Goal: Entertainment & Leisure: Browse casually

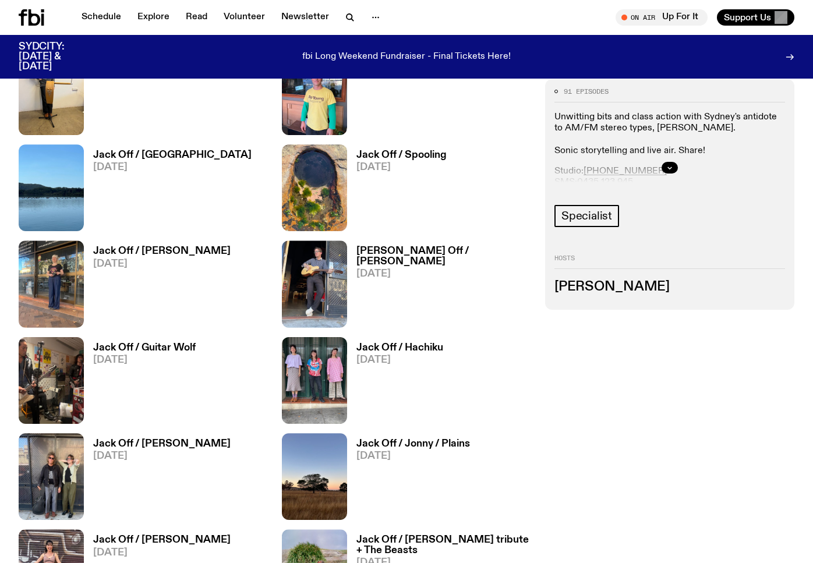
scroll to position [1580, 0]
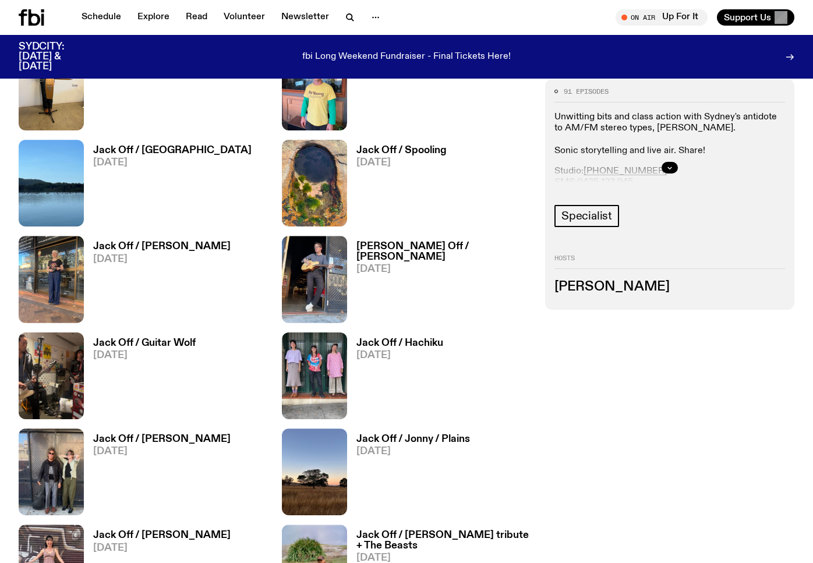
click at [142, 345] on h3 "Jack Off / Guitar Wolf" at bounding box center [144, 343] width 102 height 10
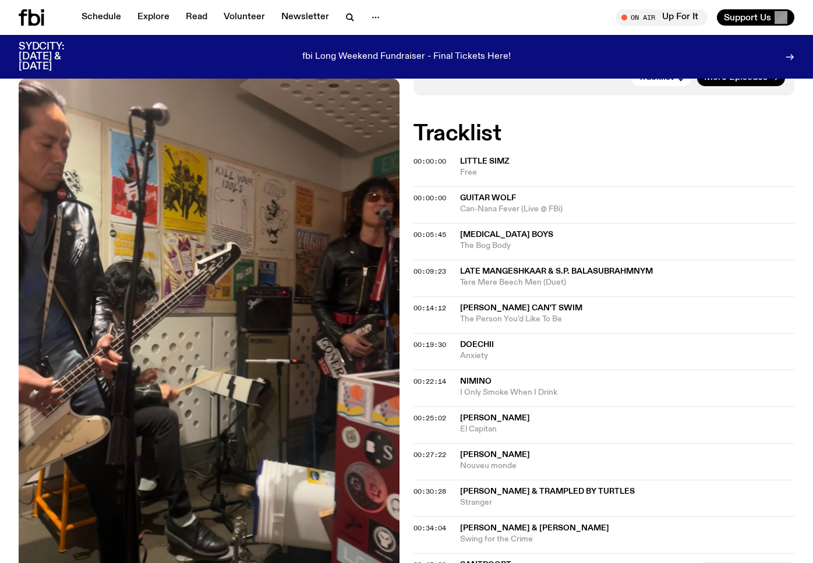
scroll to position [406, 0]
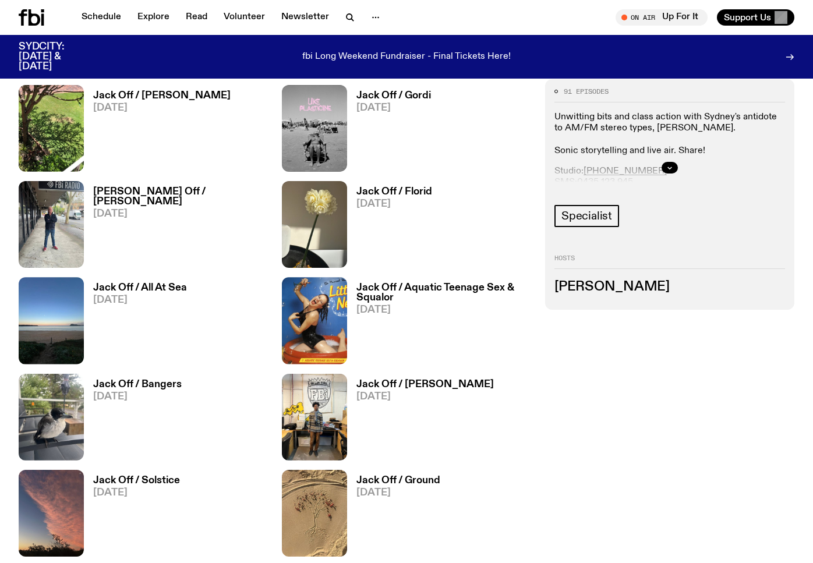
scroll to position [863, 0]
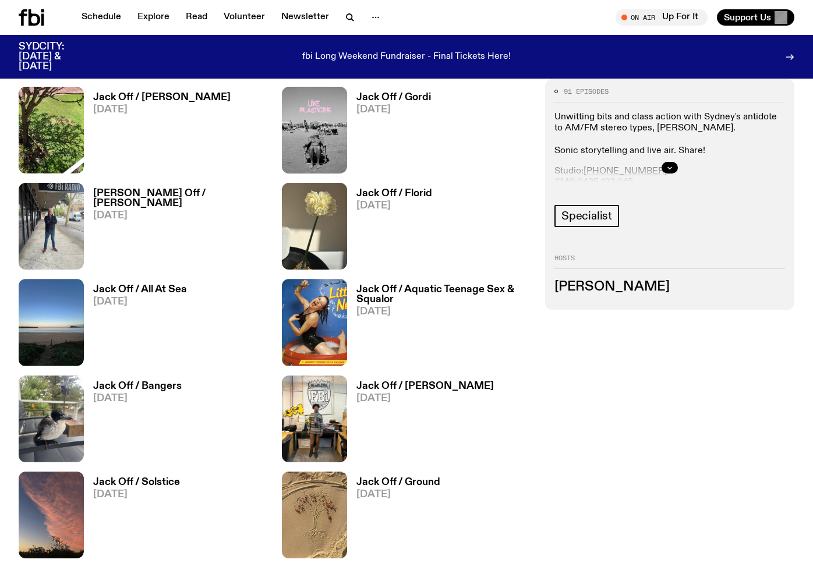
click at [384, 194] on h3 "Jack Off / Florid" at bounding box center [394, 194] width 76 height 10
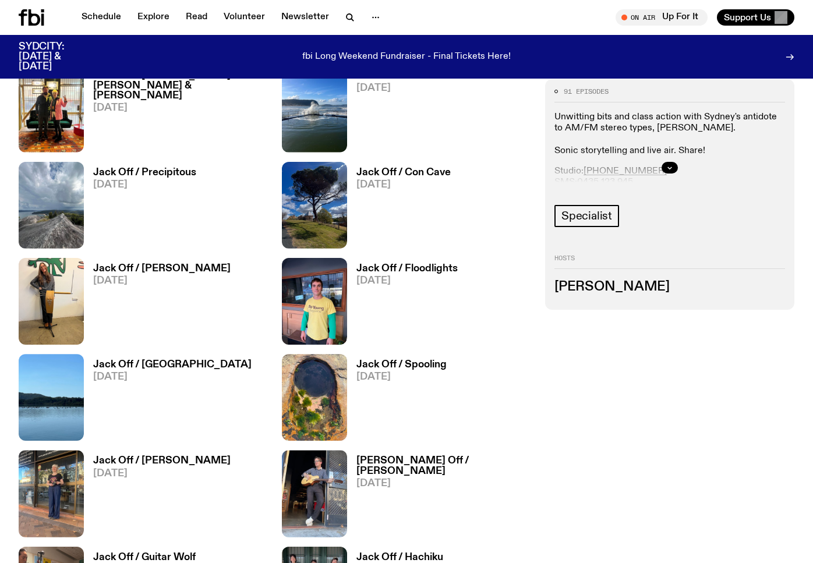
scroll to position [1364, 0]
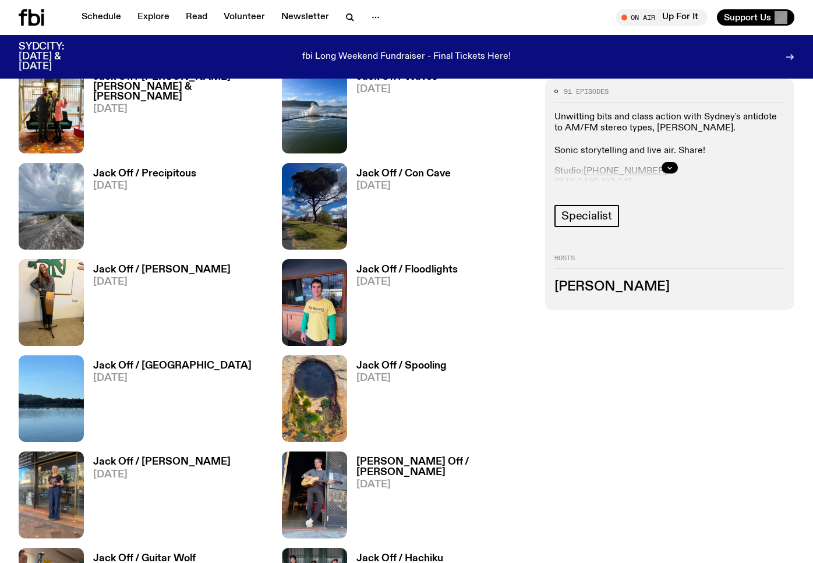
click at [133, 173] on h3 "Jack Off / Precipitous" at bounding box center [144, 174] width 103 height 10
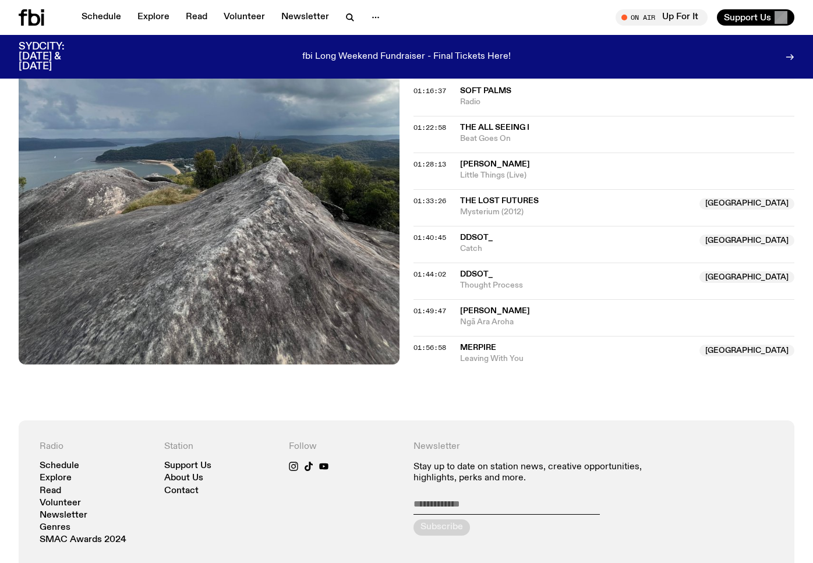
scroll to position [1209, 0]
